Goal: Complete application form: Complete application form

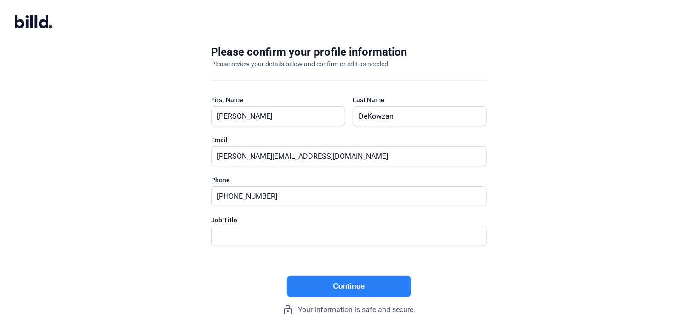
click at [363, 289] on button "Continue" at bounding box center [349, 286] width 124 height 21
click at [309, 232] on input "text" at bounding box center [344, 236] width 265 height 19
type input "Owner/CEO"
click at [344, 286] on button "Continue" at bounding box center [349, 286] width 124 height 21
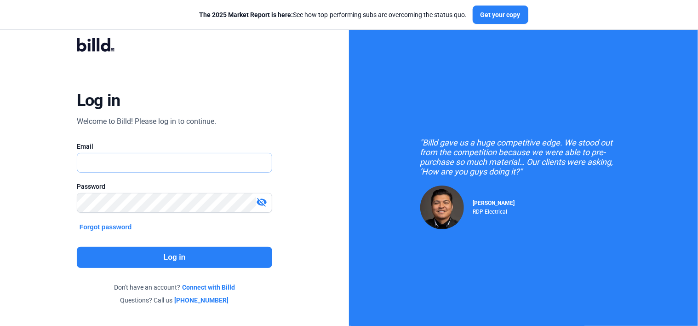
click at [142, 162] on input "text" at bounding box center [174, 162] width 195 height 19
type input "[EMAIL_ADDRESS][DOMAIN_NAME]"
click at [117, 226] on button "Forgot password" at bounding box center [106, 227] width 58 height 10
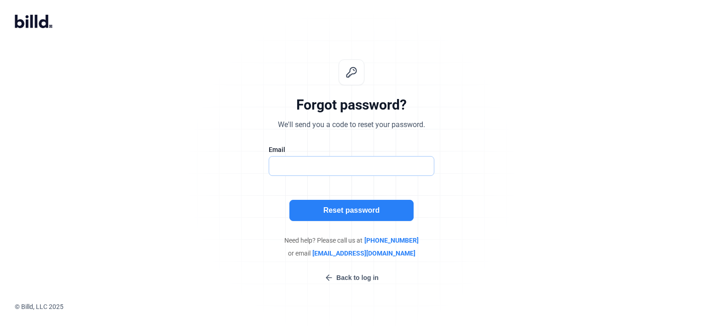
click at [293, 168] on input "text" at bounding box center [346, 165] width 155 height 19
type input "[EMAIL_ADDRESS][DOMAIN_NAME]"
click at [328, 210] on button "Reset password" at bounding box center [351, 210] width 124 height 21
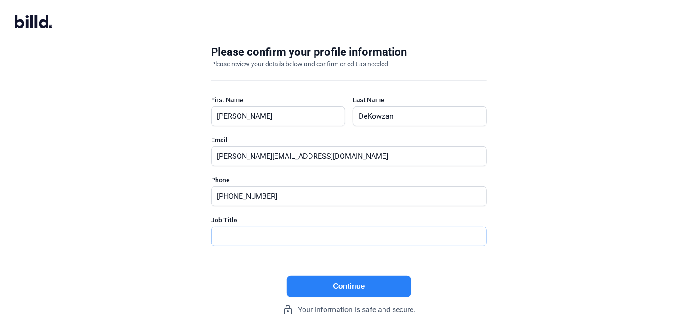
click at [266, 238] on input "text" at bounding box center [349, 236] width 275 height 19
type input "Owner/CEO"
click at [321, 292] on button "Continue" at bounding box center [349, 286] width 124 height 21
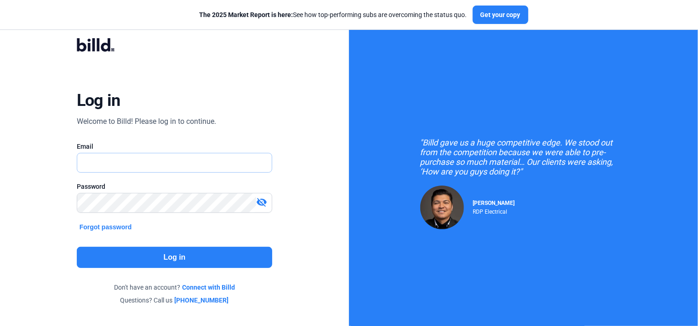
click at [204, 165] on input "text" at bounding box center [169, 162] width 185 height 19
type input "melody.b@atzconstruction.com"
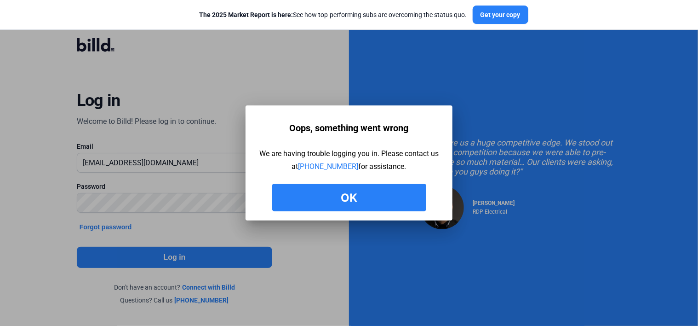
click at [369, 190] on button "Ok" at bounding box center [349, 198] width 154 height 28
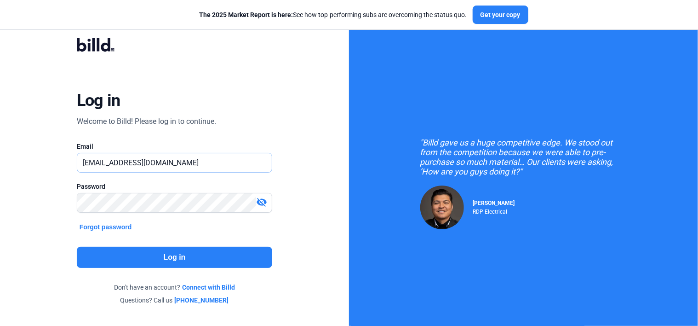
click at [221, 167] on input "[EMAIL_ADDRESS][DOMAIN_NAME]" at bounding box center [169, 162] width 185 height 19
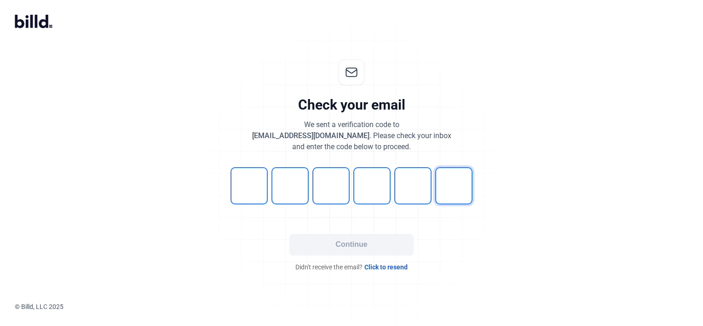
type input "4"
type input "1"
type input "0"
type input "7"
type input "6"
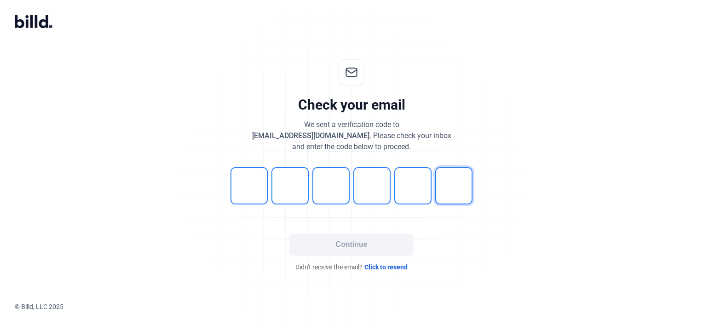
type input "6"
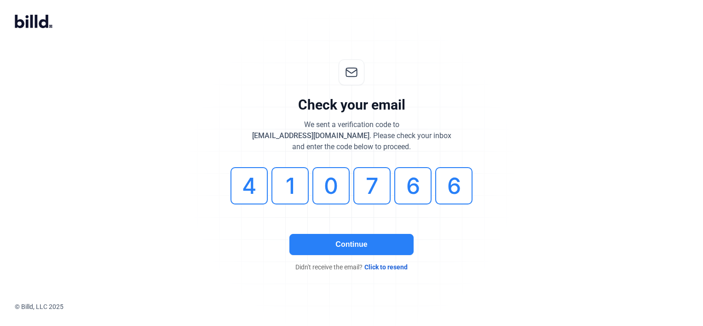
click at [372, 246] on button "Continue" at bounding box center [351, 244] width 124 height 21
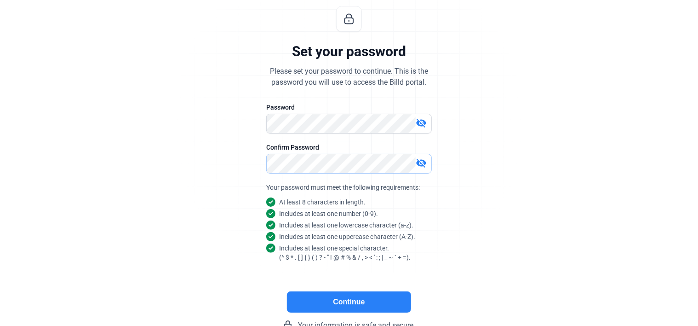
scroll to position [81, 0]
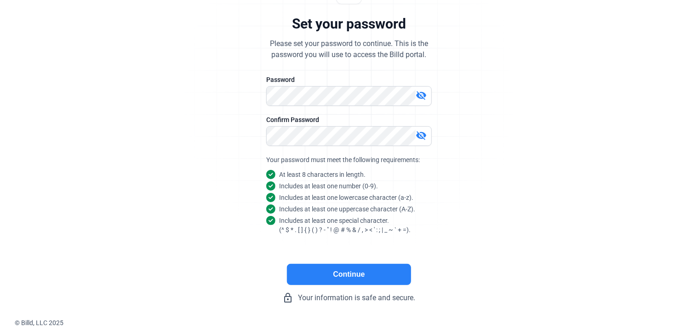
click at [349, 265] on button "Continue" at bounding box center [349, 274] width 124 height 21
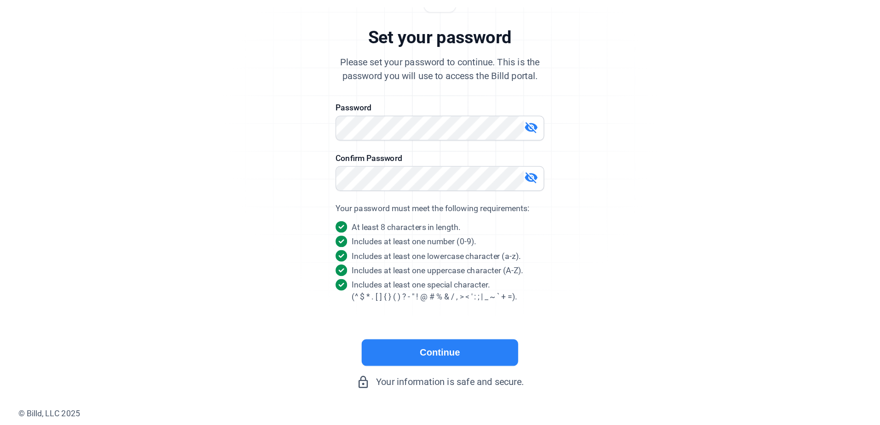
scroll to position [0, 0]
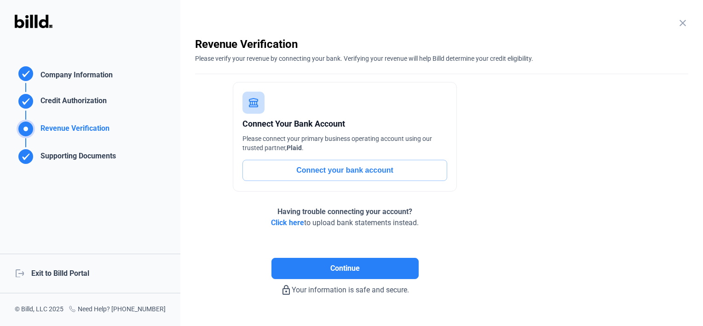
click at [413, 167] on button "Connect your bank account" at bounding box center [344, 170] width 205 height 21
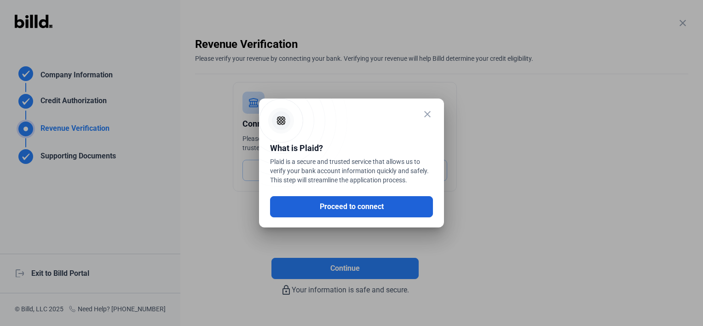
click at [366, 203] on button "Proceed to connect" at bounding box center [351, 206] width 163 height 21
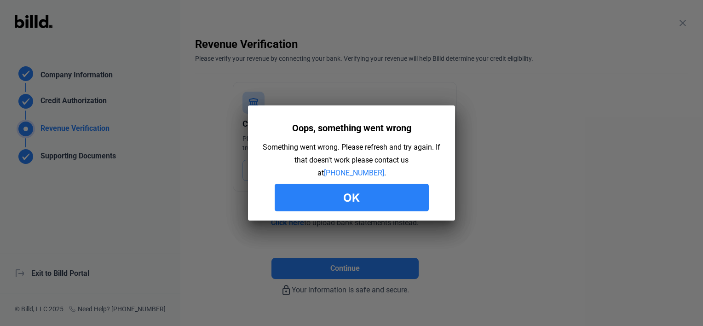
click at [392, 202] on button "Ok" at bounding box center [352, 198] width 154 height 28
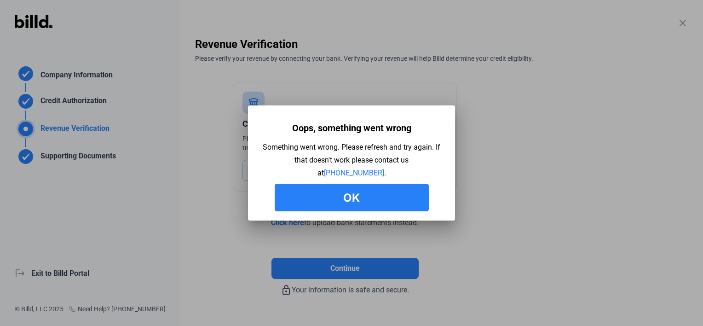
click at [366, 199] on button "Ok" at bounding box center [352, 198] width 154 height 28
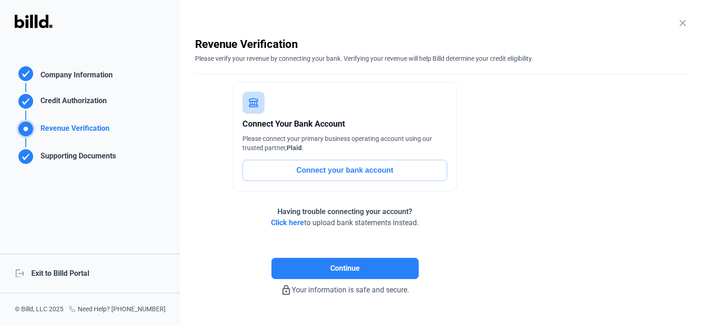
click at [284, 223] on span "Click here" at bounding box center [287, 222] width 33 height 9
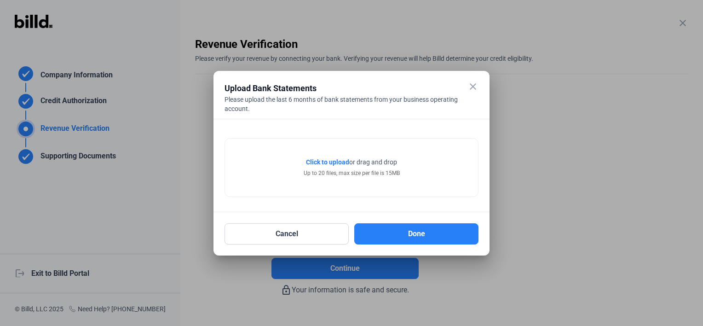
click at [336, 159] on span "Click to upload" at bounding box center [327, 161] width 43 height 7
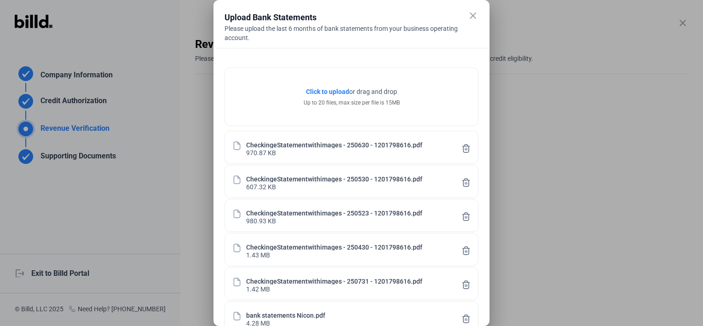
click at [473, 15] on mat-icon "close" at bounding box center [472, 15] width 11 height 11
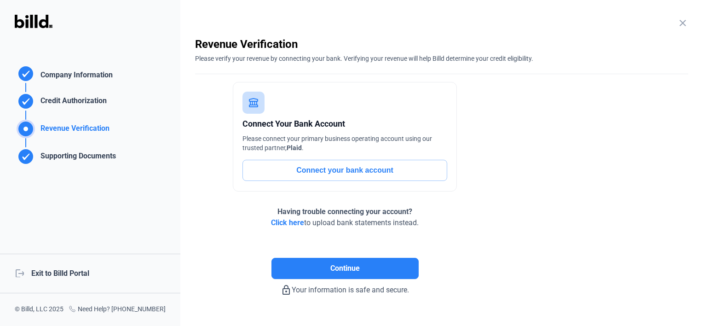
click at [287, 223] on span "Click here" at bounding box center [287, 222] width 33 height 9
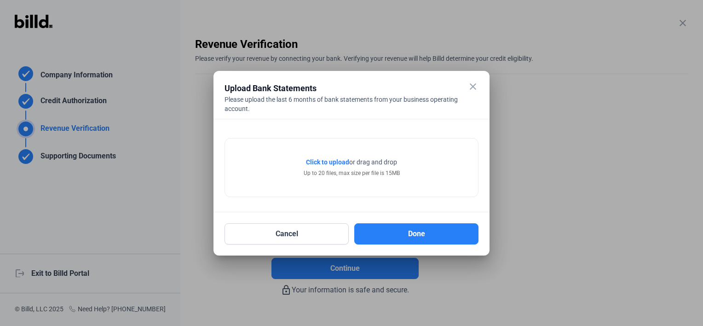
click at [326, 161] on span "Click to upload" at bounding box center [327, 161] width 43 height 7
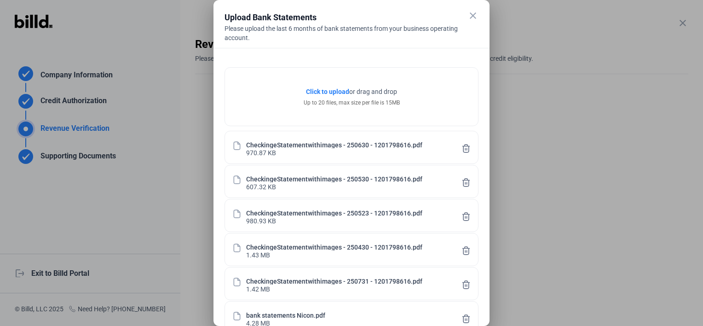
drag, startPoint x: 702, startPoint y: 40, endPoint x: 691, endPoint y: 89, distance: 50.2
click at [698, 86] on html "We value your privacy We use cookies to enhance your browsing experience, serve…" at bounding box center [351, 163] width 703 height 326
click at [223, 317] on div "Click to upload Tap to upload or drag and drop Up to 20 files, max size per fil…" at bounding box center [351, 197] width 276 height 298
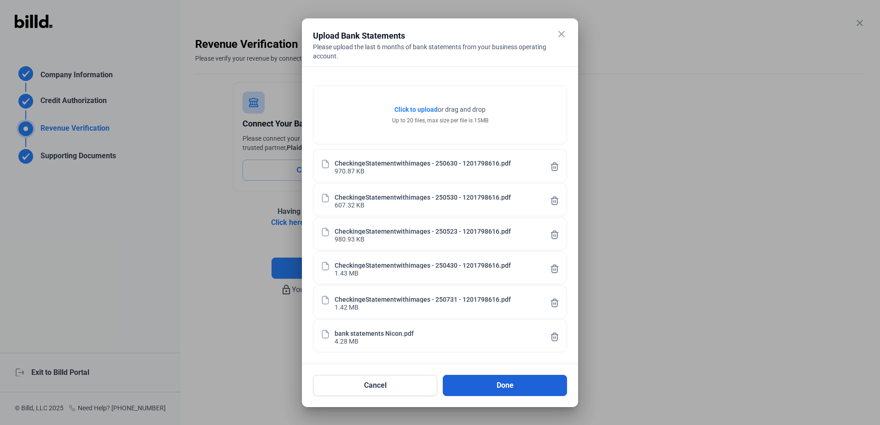
click at [513, 325] on button "Done" at bounding box center [505, 385] width 124 height 21
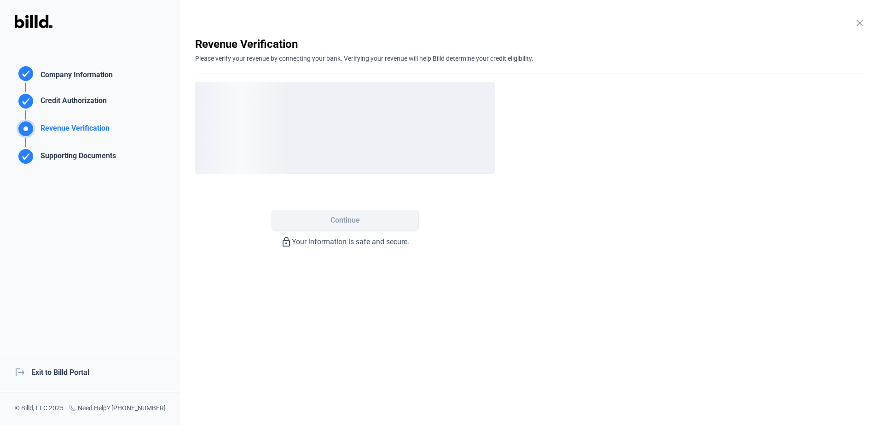
click at [78, 73] on div "Company Information" at bounding box center [75, 75] width 76 height 13
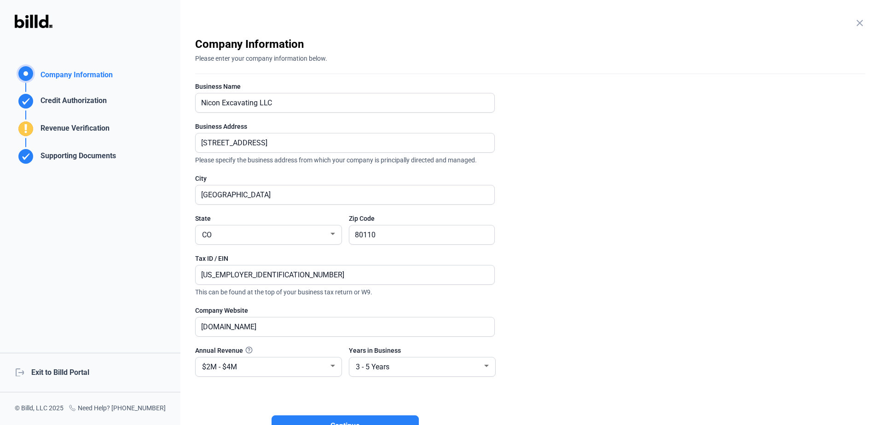
click at [73, 96] on div "Credit Authorization" at bounding box center [72, 102] width 70 height 15
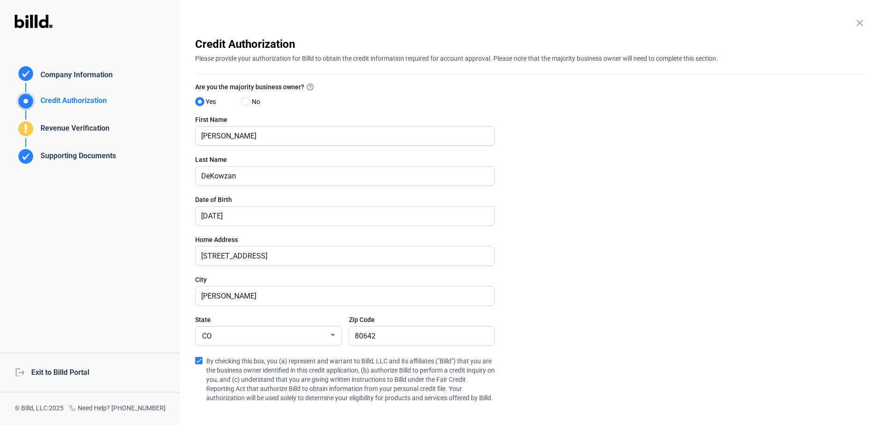
click at [70, 127] on div "Revenue Verification" at bounding box center [73, 130] width 73 height 15
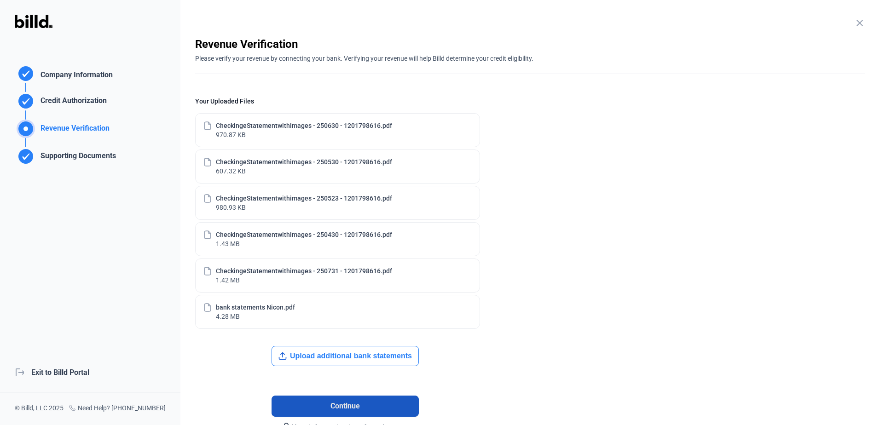
click at [332, 325] on span "Continue" at bounding box center [344, 406] width 29 height 11
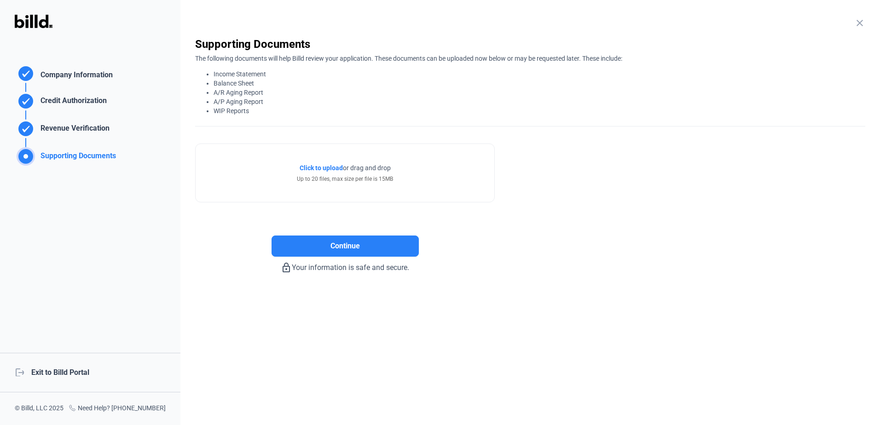
click at [370, 240] on button "Continue" at bounding box center [344, 246] width 147 height 21
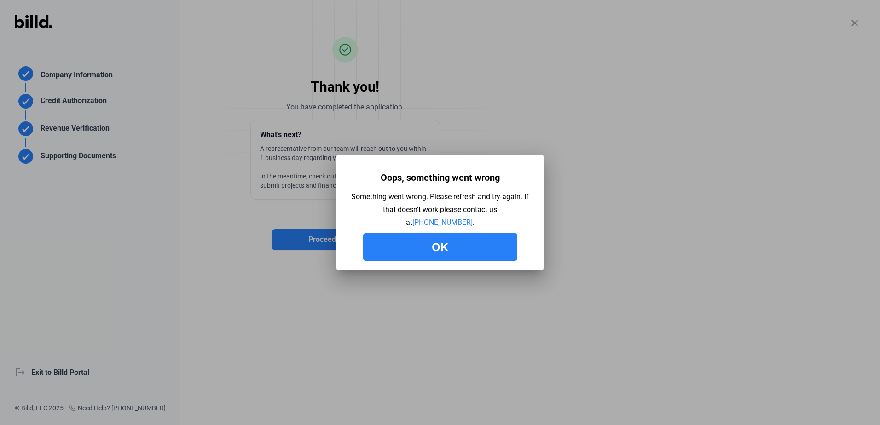
click at [454, 244] on button "Ok" at bounding box center [440, 247] width 154 height 28
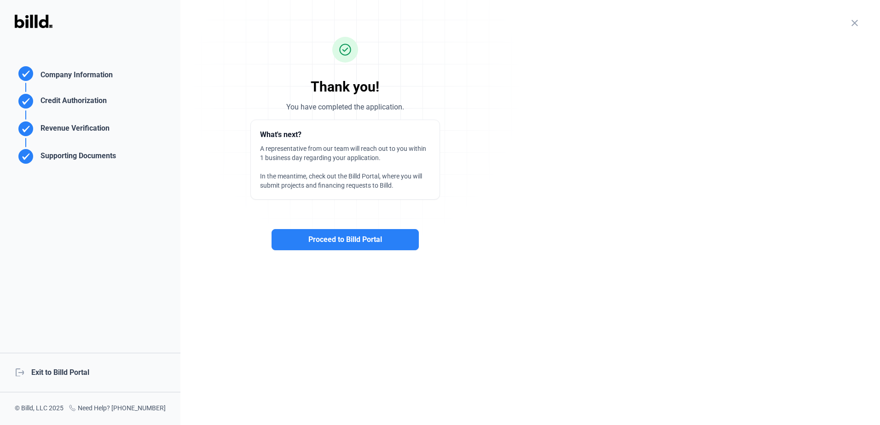
click at [68, 153] on div "Supporting Documents" at bounding box center [76, 157] width 79 height 15
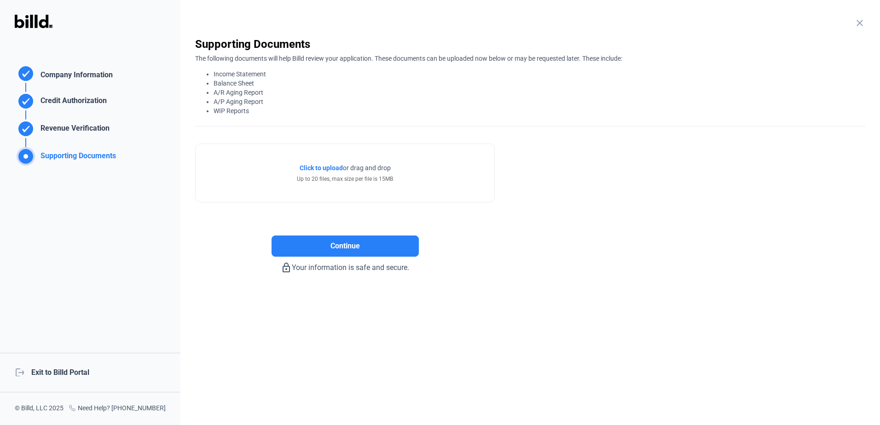
click at [315, 164] on span "Click to upload" at bounding box center [320, 167] width 43 height 7
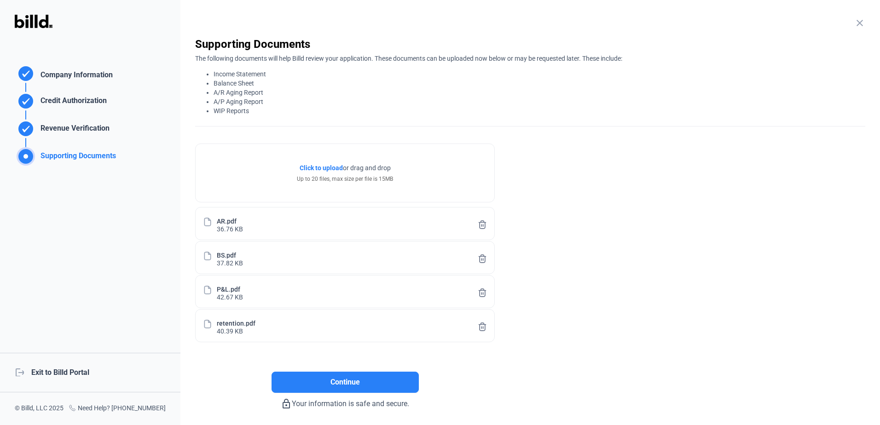
click at [230, 260] on div "37.82 KB" at bounding box center [230, 263] width 26 height 8
click at [334, 165] on span "Click to upload" at bounding box center [320, 167] width 43 height 7
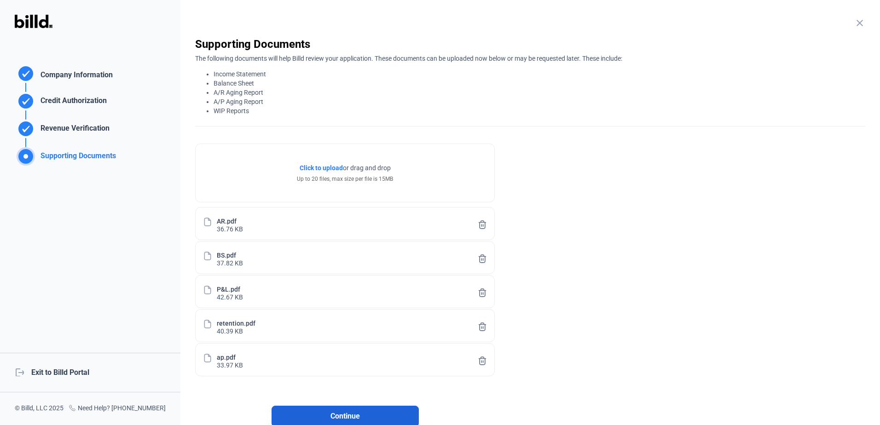
click at [349, 325] on span "Continue" at bounding box center [344, 416] width 29 height 11
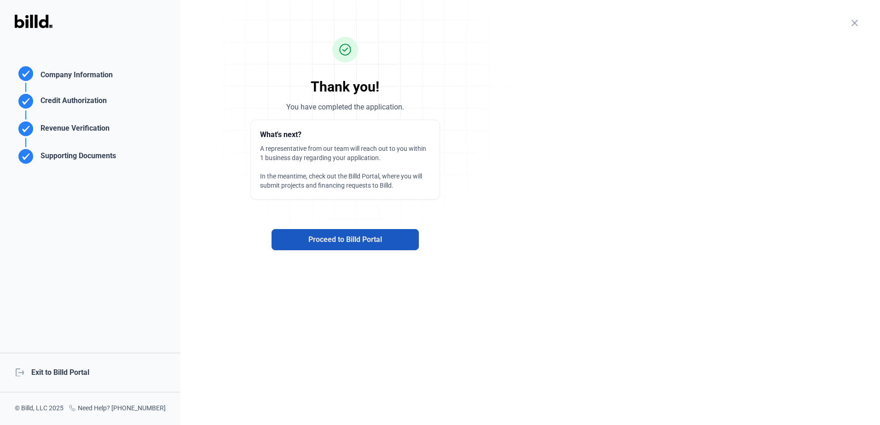
click at [383, 238] on button "Proceed to Billd Portal" at bounding box center [344, 239] width 147 height 21
click at [572, 294] on div "close Company Information Please enter your company information below. Business…" at bounding box center [529, 212] width 699 height 425
